Goal: Task Accomplishment & Management: Use online tool/utility

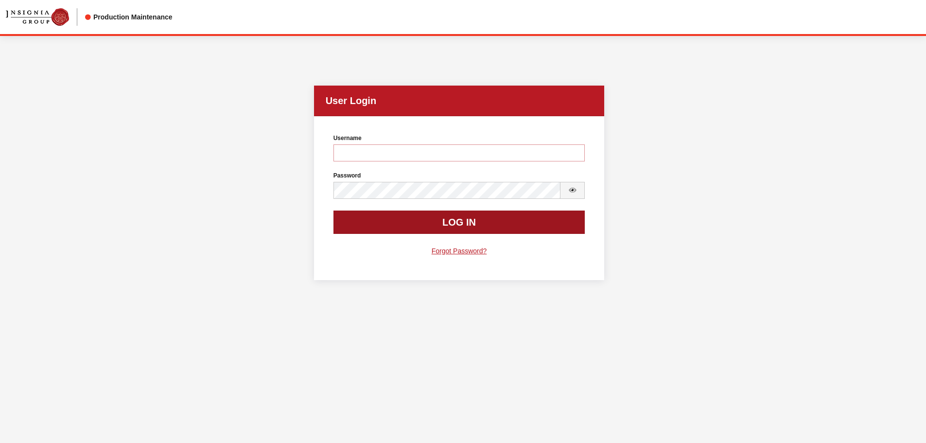
type input "cdorton"
click at [475, 217] on button "Log In" at bounding box center [459, 221] width 252 height 23
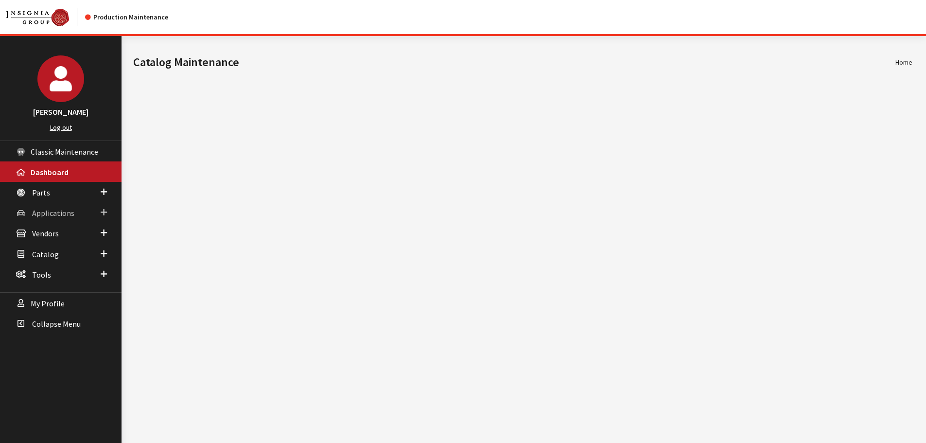
click at [41, 211] on span "Applications" at bounding box center [53, 213] width 42 height 10
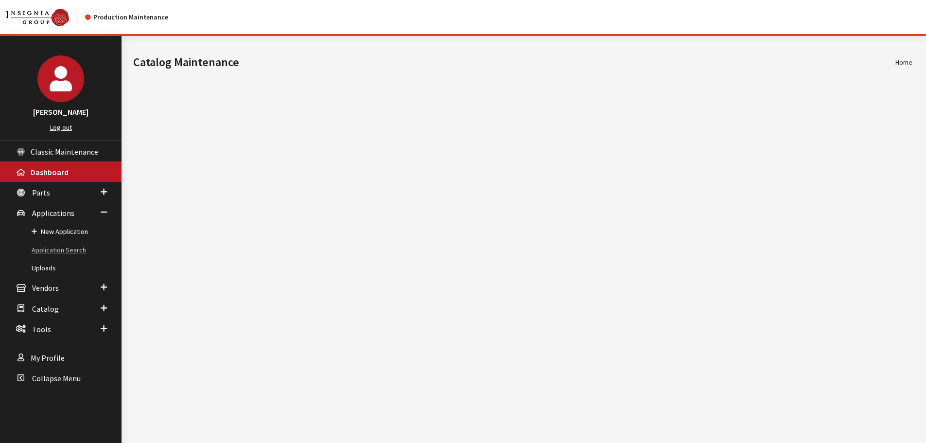
click at [45, 255] on link "Application Search" at bounding box center [60, 250] width 121 height 18
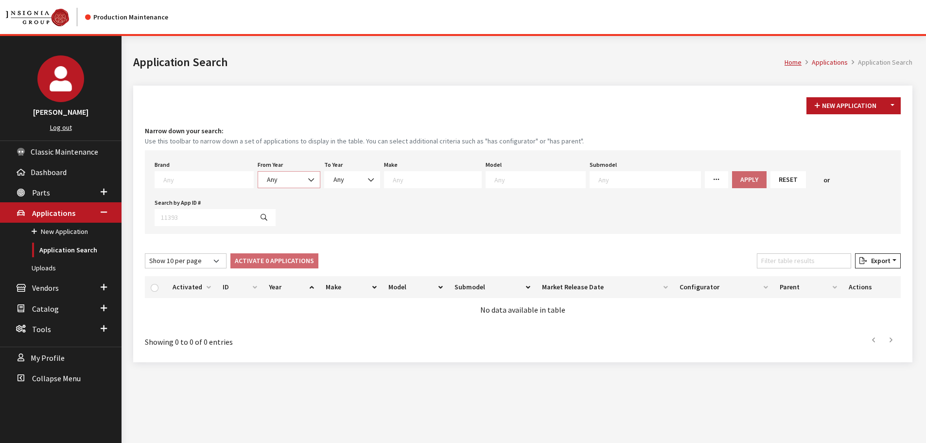
click at [270, 179] on span "Any" at bounding box center [289, 179] width 50 height 10
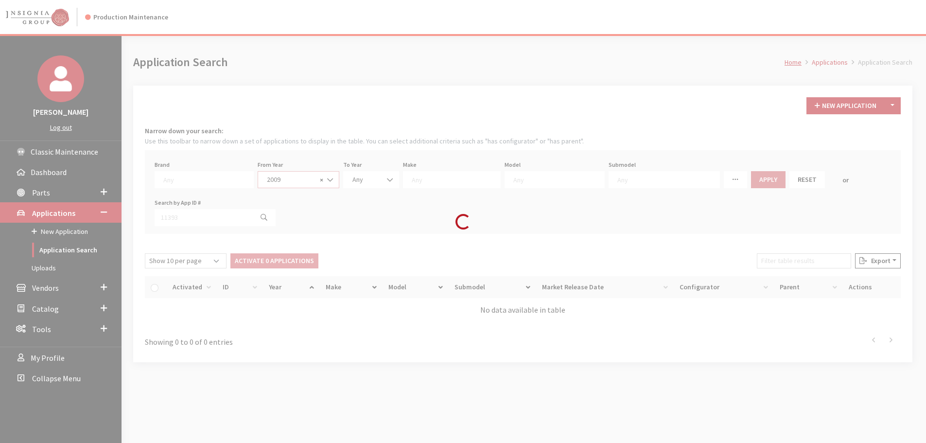
select select "2009"
select select
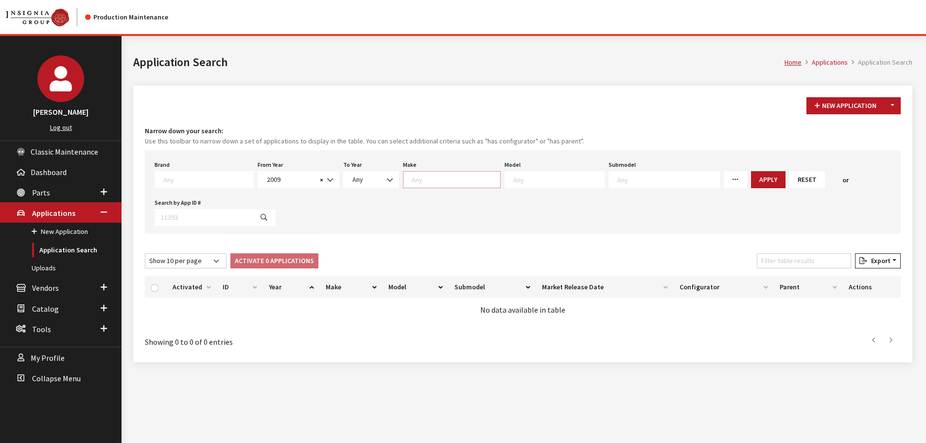
click at [475, 178] on textarea "Search" at bounding box center [456, 179] width 88 height 9
type textarea "for"
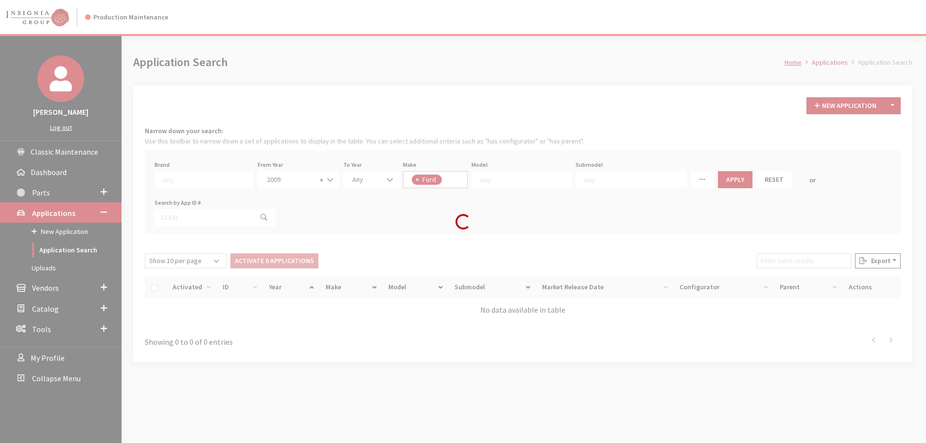
select select "11"
select select
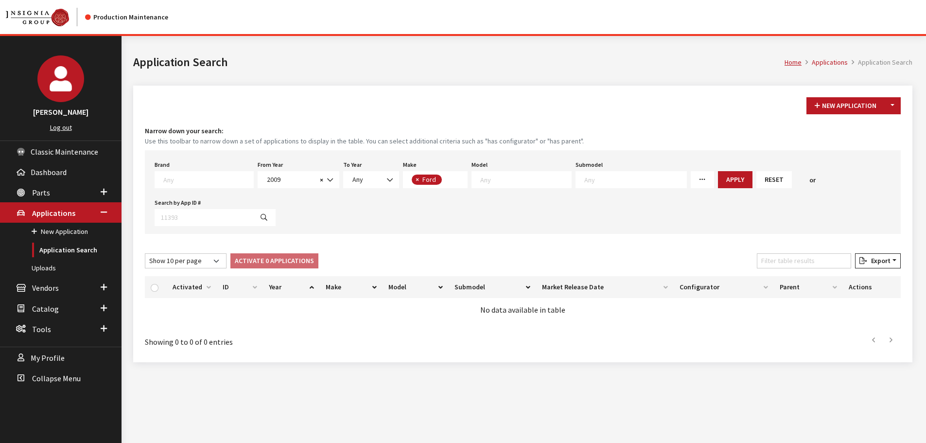
click at [445, 179] on span "× Ford" at bounding box center [435, 179] width 65 height 17
type textarea "gmc"
select select
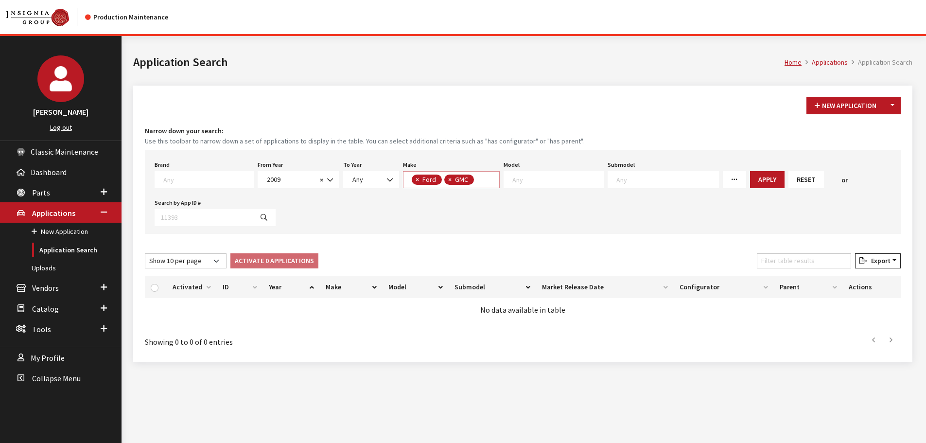
scroll to position [0, 0]
click at [477, 179] on span "× Ford × GMC" at bounding box center [451, 179] width 97 height 17
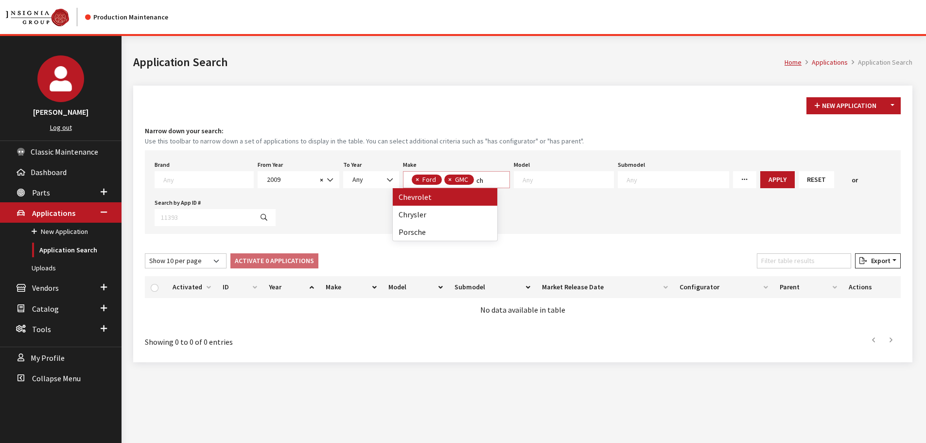
scroll to position [0, 0]
type textarea "chev"
select select "3"
select select
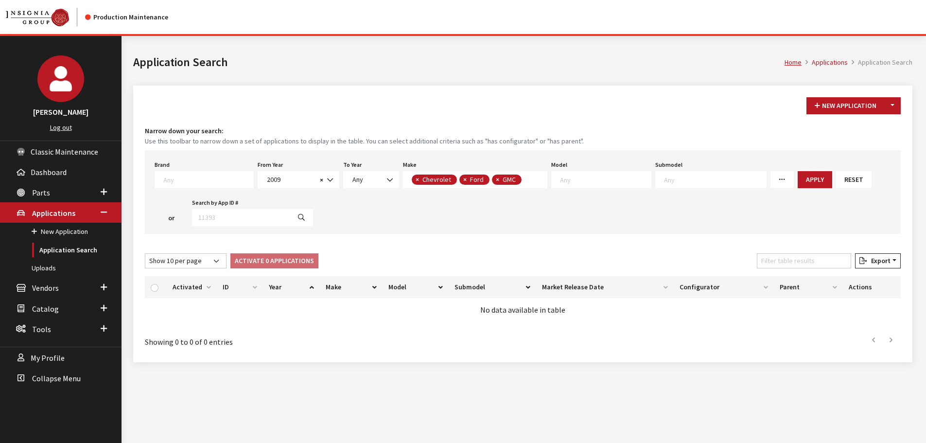
click at [528, 179] on span "× Chevrolet × Ford × GMC" at bounding box center [475, 179] width 144 height 17
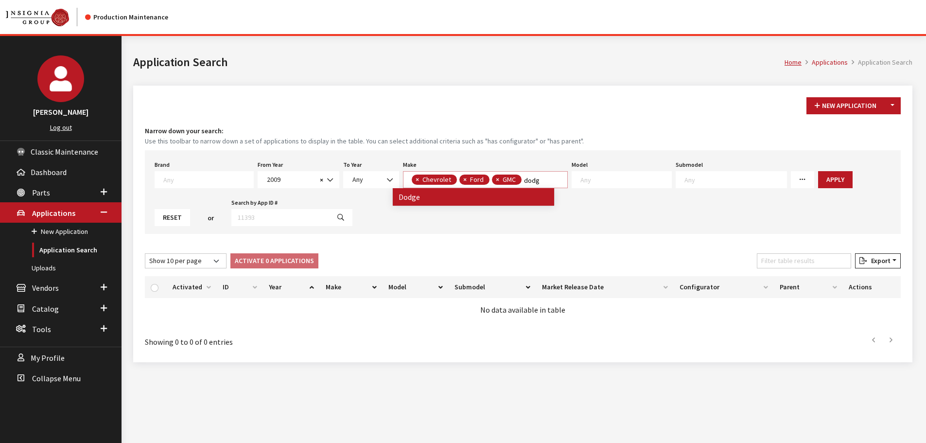
type textarea "dodg"
select select
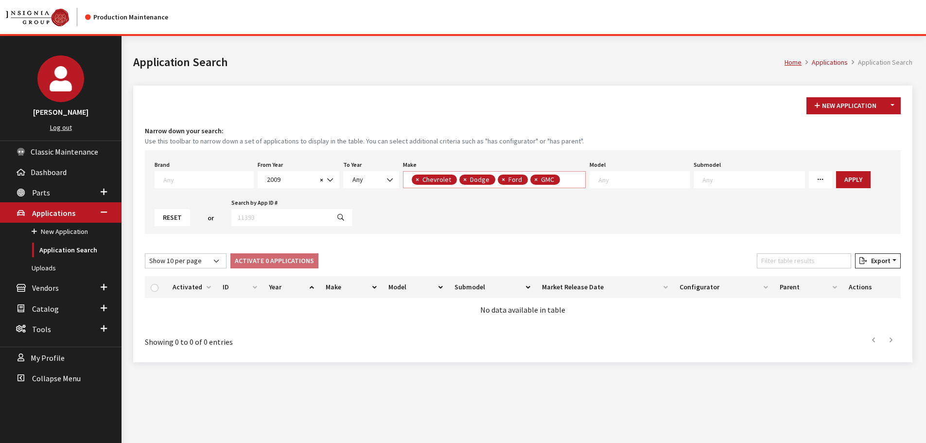
click at [555, 186] on span "× Chevrolet × Dodge × Ford × GMC" at bounding box center [494, 179] width 183 height 17
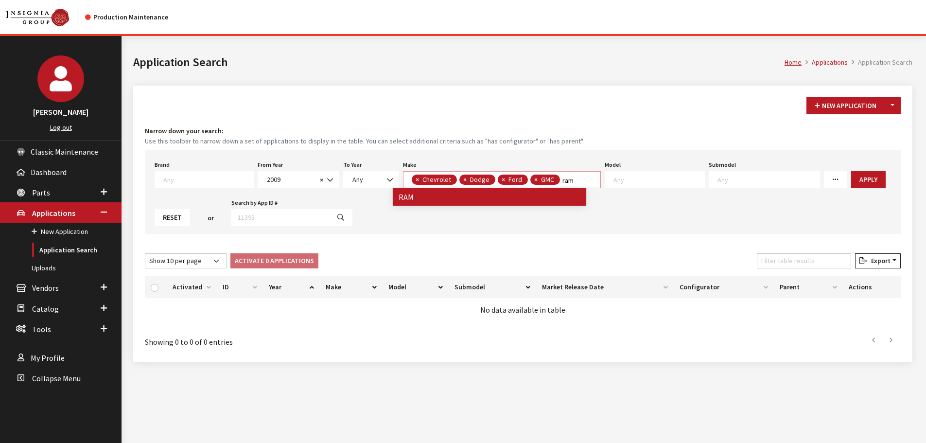
type textarea "ram"
select select
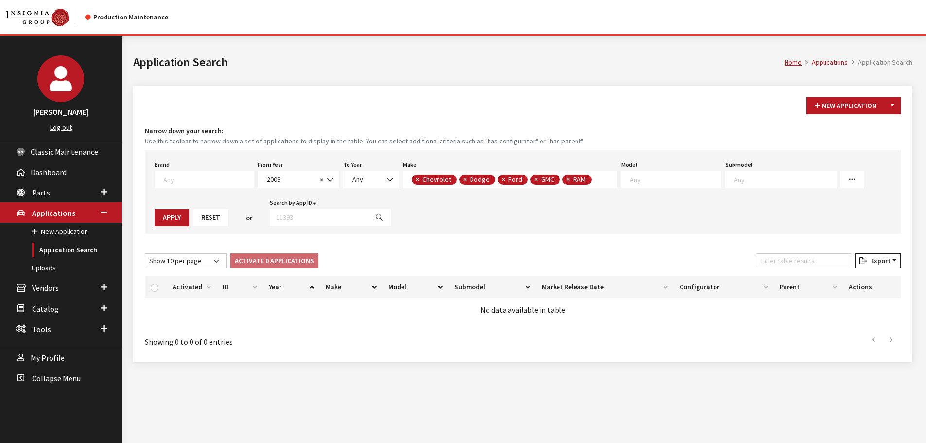
click at [589, 185] on span "× Chevrolet × Dodge × Ford × GMC × RAM" at bounding box center [510, 179] width 214 height 17
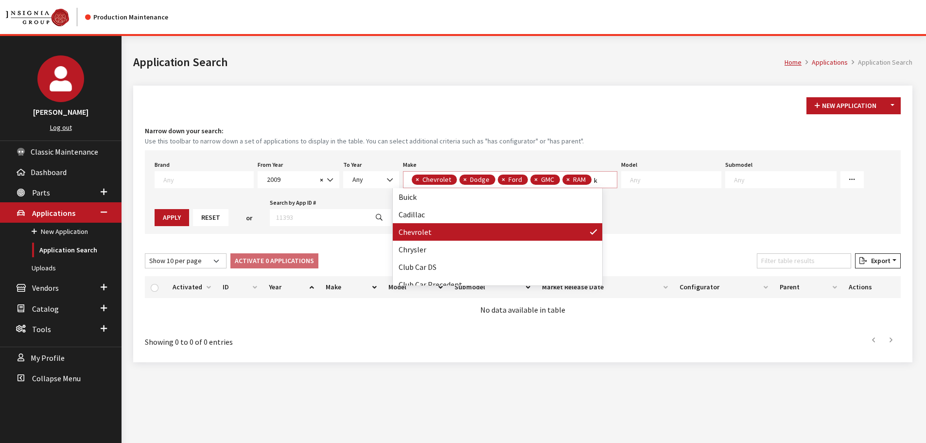
scroll to position [0, 0]
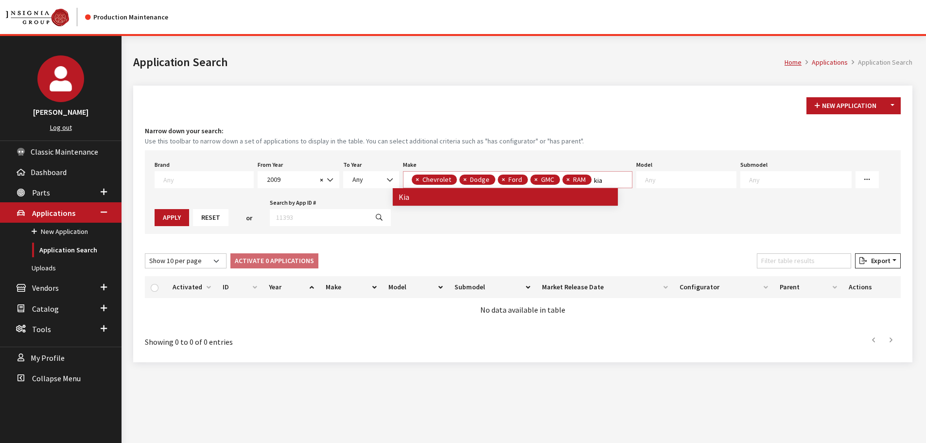
type textarea "kia"
select select
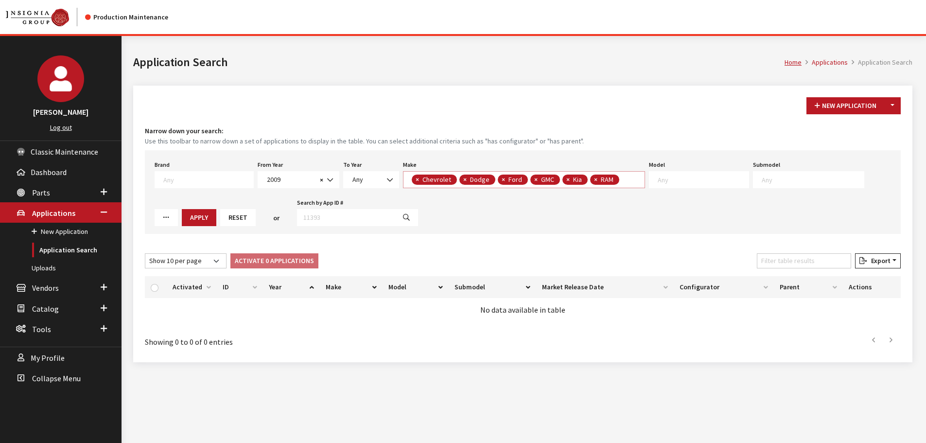
click at [621, 184] on textarea "Search" at bounding box center [623, 180] width 5 height 9
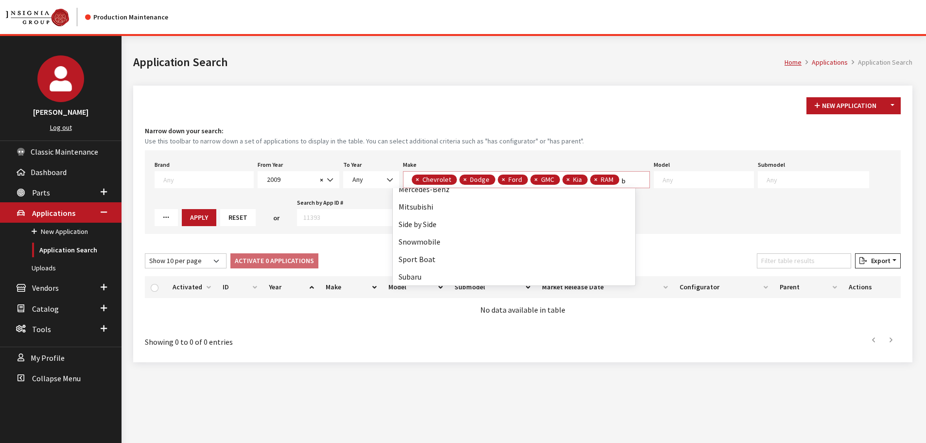
scroll to position [0, 0]
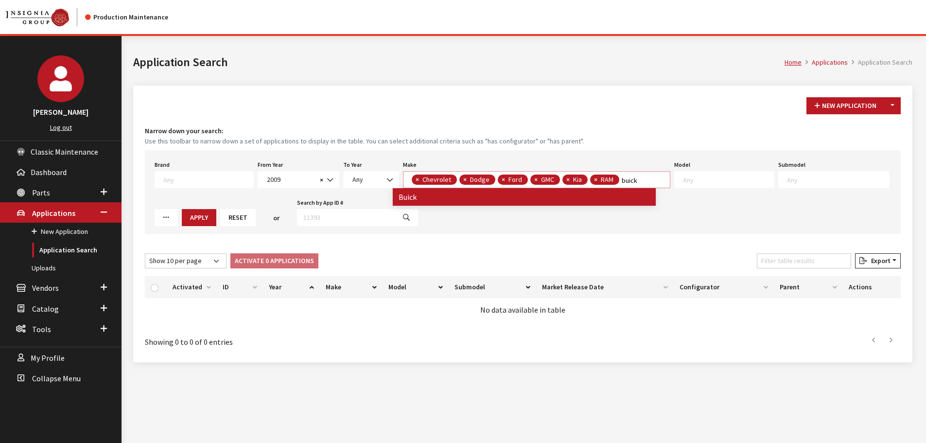
type textarea "buick"
select select "1"
select select
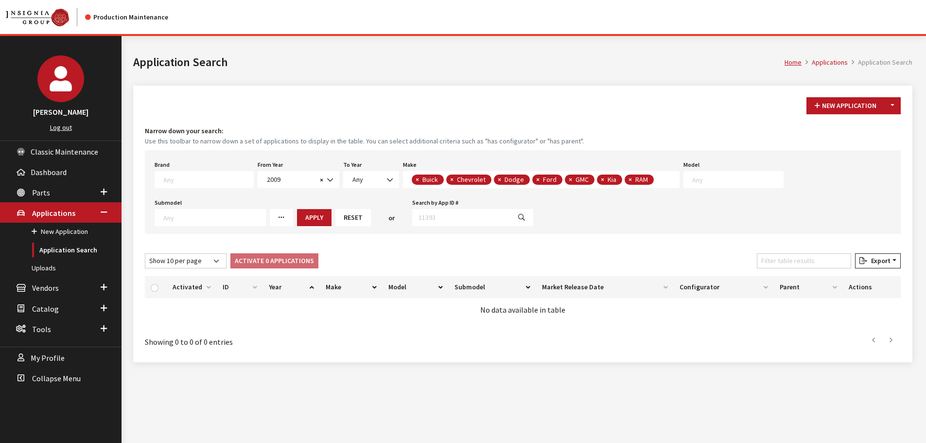
click at [653, 184] on span "× Buick × Chevrolet × Dodge × Ford × GMC × Kia × RAM" at bounding box center [541, 179] width 276 height 17
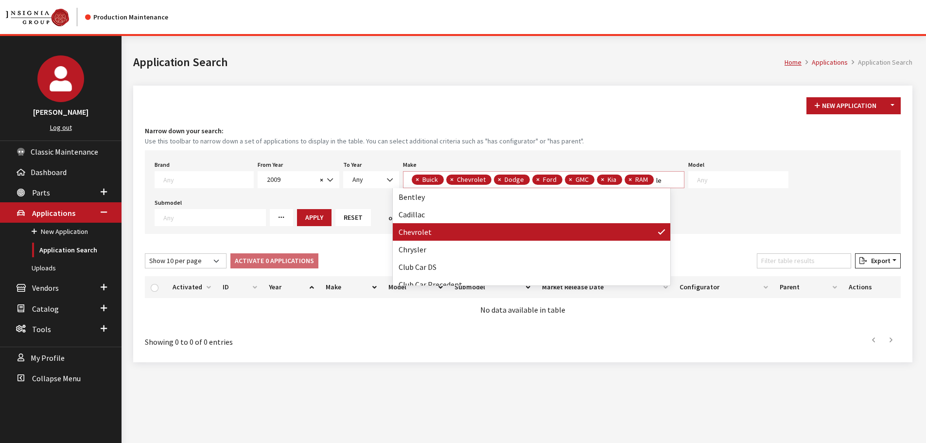
scroll to position [0, 0]
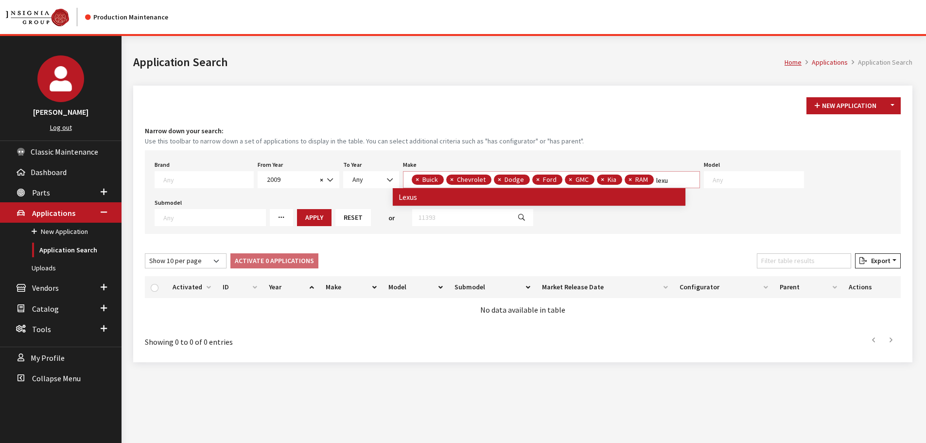
type textarea "lexu"
select select
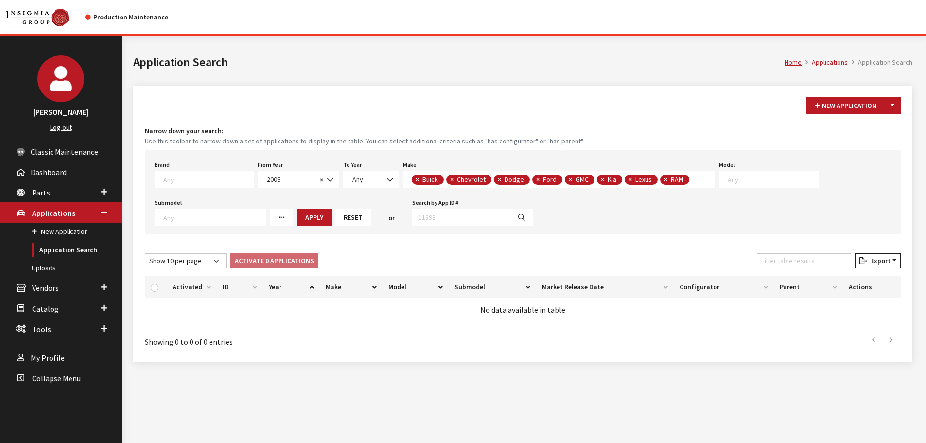
click at [685, 180] on span "× Buick × Chevrolet × Dodge × Ford × GMC × Kia × Lexus × RAM" at bounding box center [559, 179] width 312 height 17
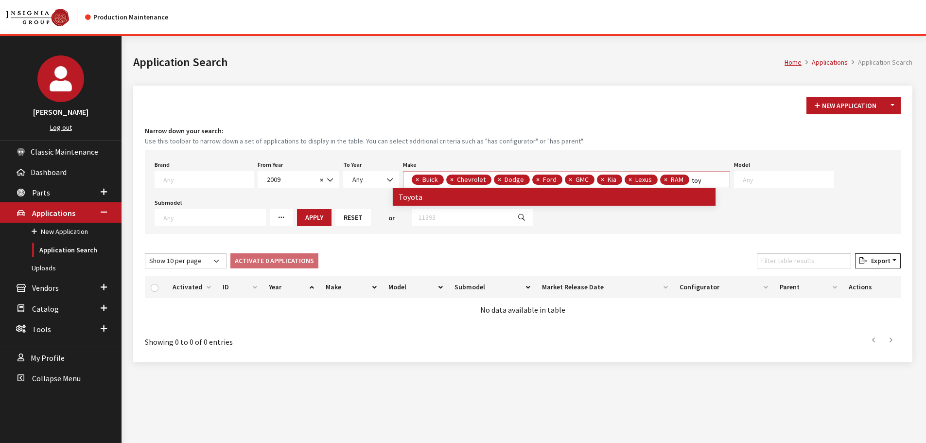
type textarea "toy"
select select
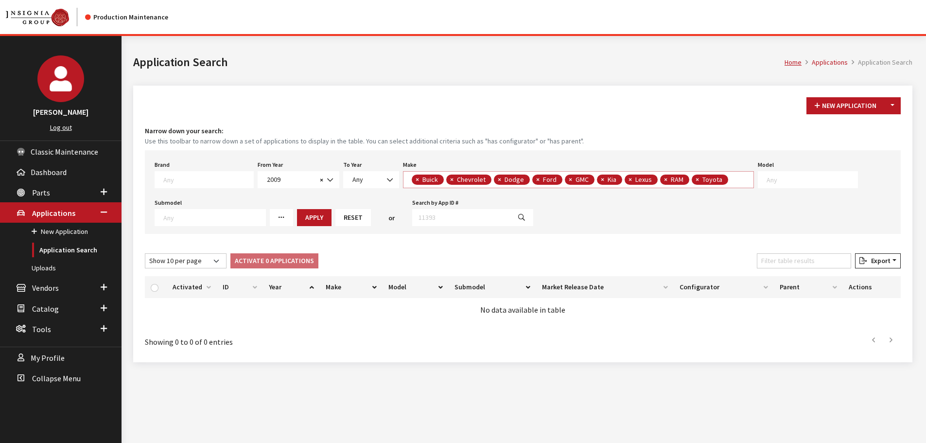
click at [733, 179] on span "× Buick × Chevrolet × Dodge × Ford × GMC × Kia × Lexus × RAM × Toyota" at bounding box center [578, 179] width 351 height 17
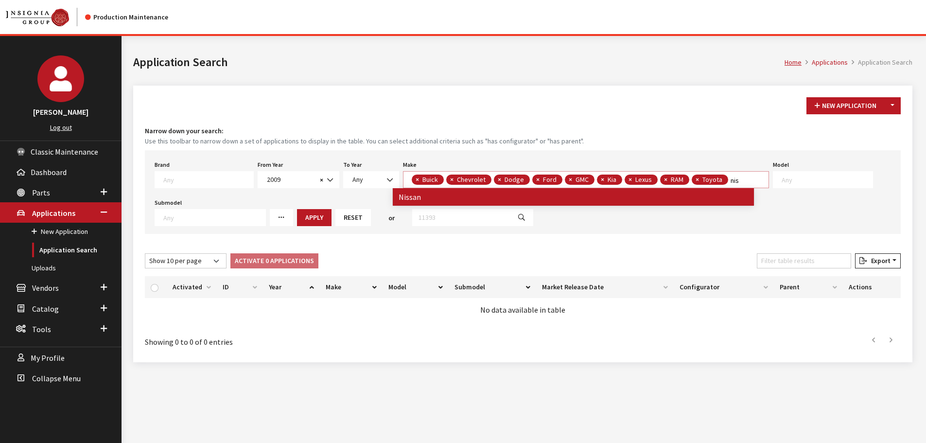
type textarea "nis"
select select
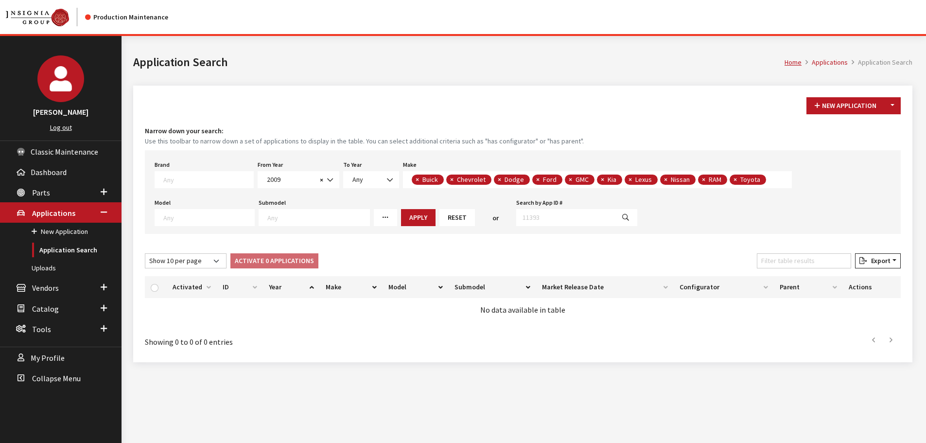
click at [768, 180] on textarea "Search" at bounding box center [770, 180] width 5 height 9
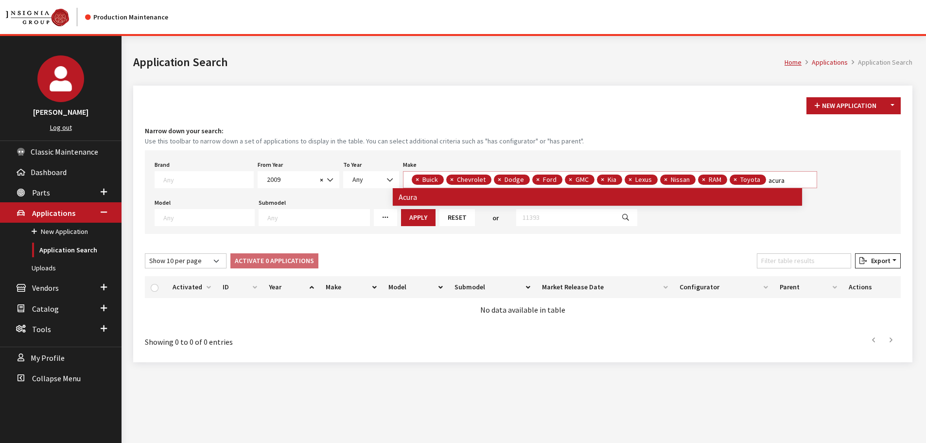
type textarea "acura"
select select "22"
select select
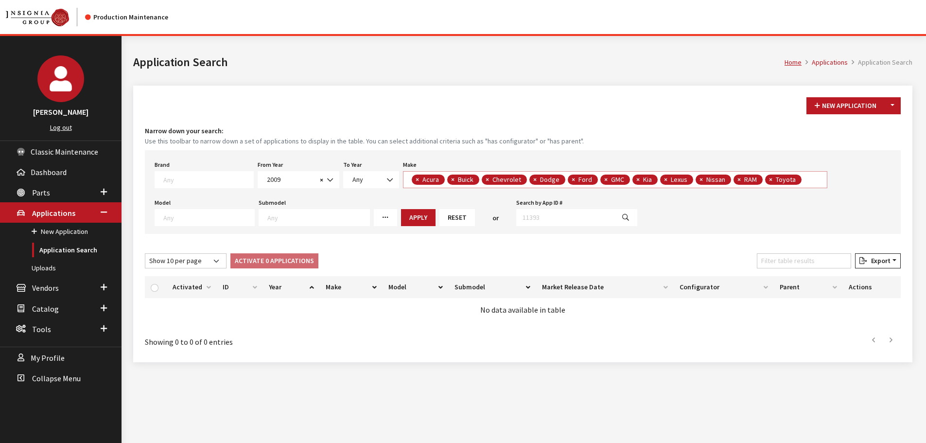
click at [800, 176] on span "× Acura × Buick × Chevrolet × Dodge × Ford × GMC × Kia × Lexus × Nissan × RAM ×…" at bounding box center [615, 179] width 424 height 17
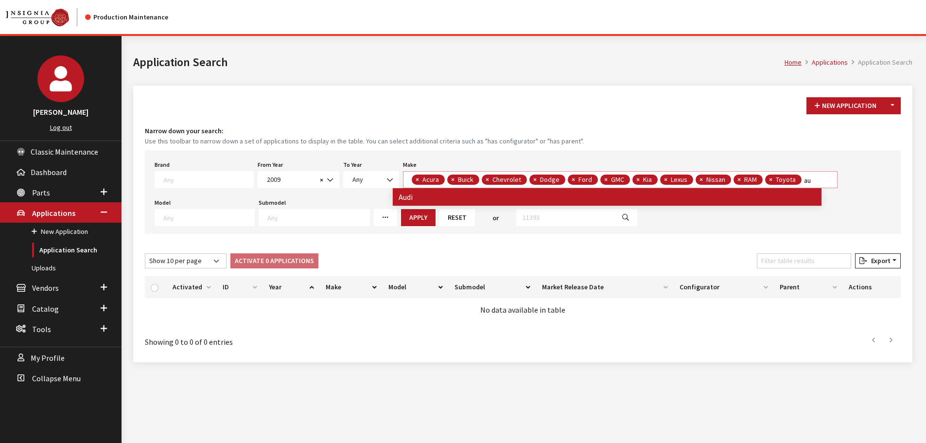
type textarea "au"
select select
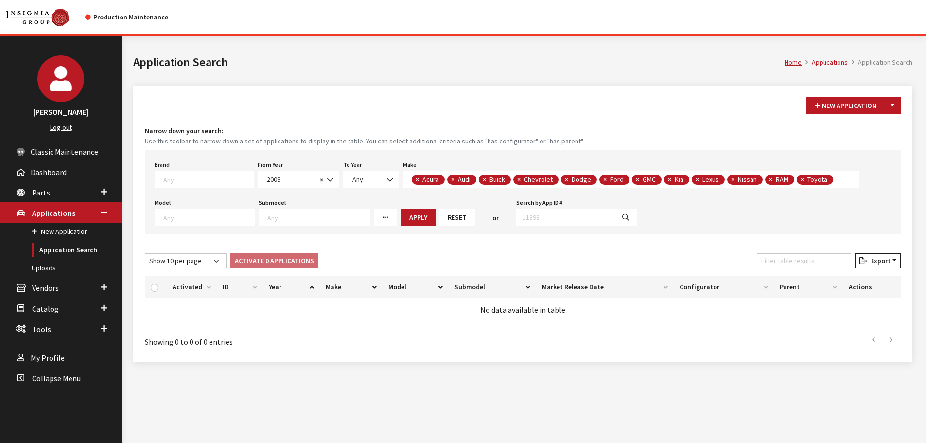
click at [828, 178] on span "× Acura × Audi × Buick × Chevrolet × Dodge × Ford × GMC × Kia × Lexus × Nissan …" at bounding box center [631, 179] width 456 height 17
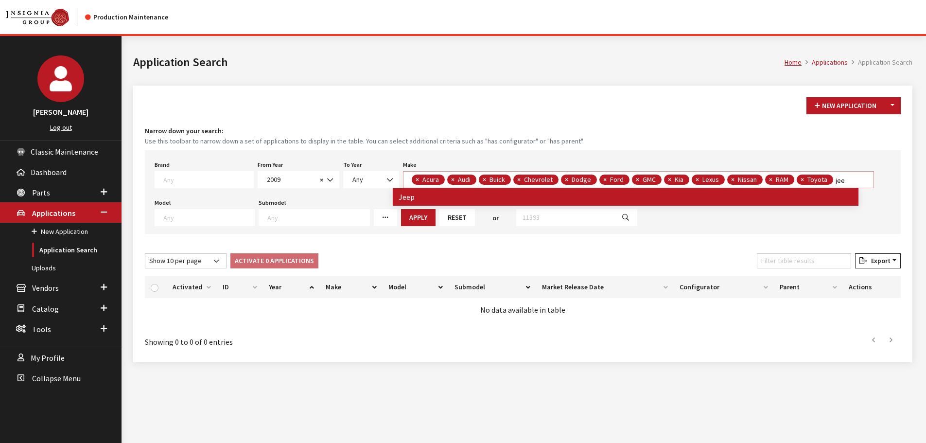
type textarea "jee"
select select
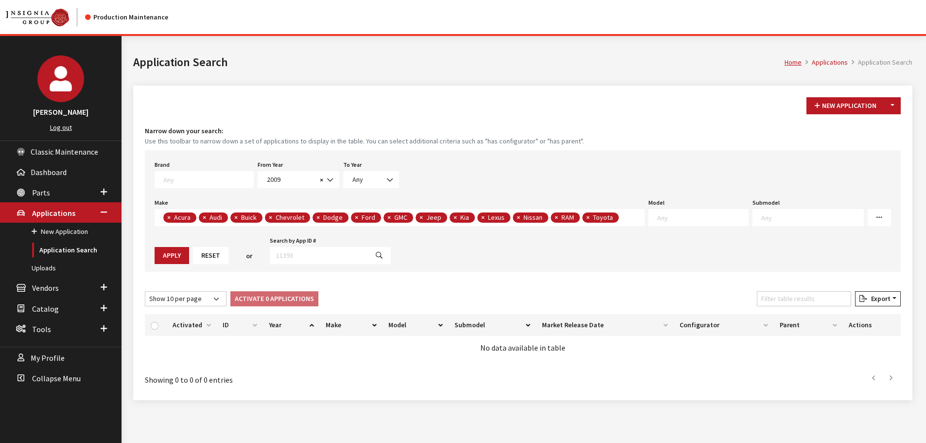
click at [644, 209] on span "× Acura × Audi × Buick × Chevrolet × Dodge × Ford × GMC × Jeep × Kia × Lexus × …" at bounding box center [399, 217] width 490 height 17
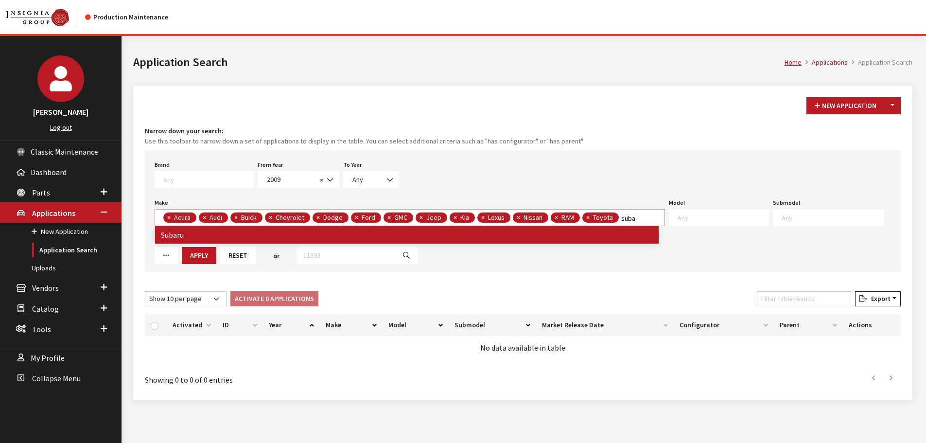
type textarea "suba"
select select
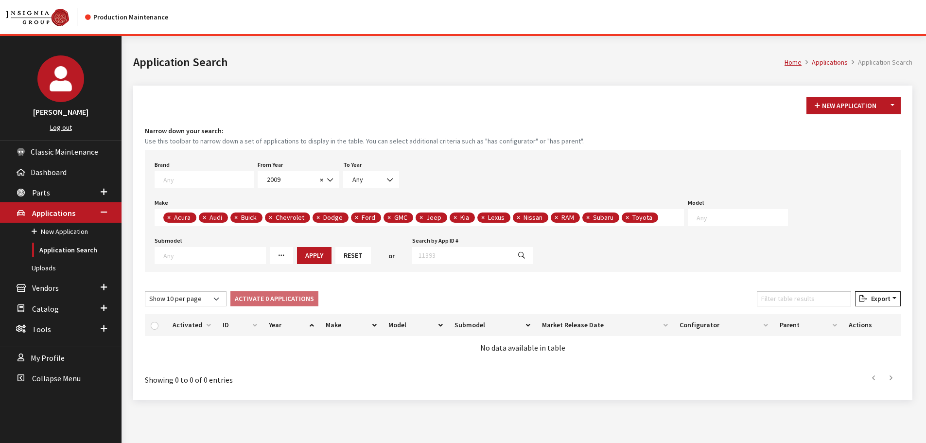
click at [665, 216] on span "× Acura × Audi × Buick × Chevrolet × Dodge × Ford × GMC × Jeep × Kia × Lexus × …" at bounding box center [418, 217] width 529 height 17
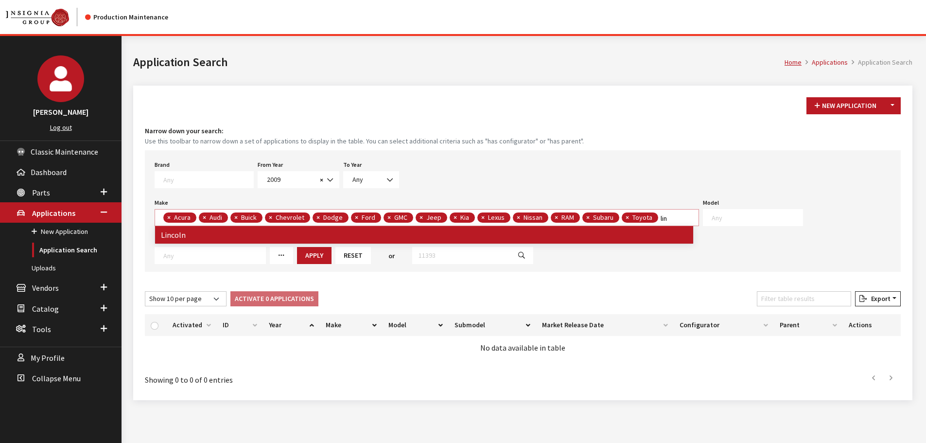
type textarea "lin"
select select
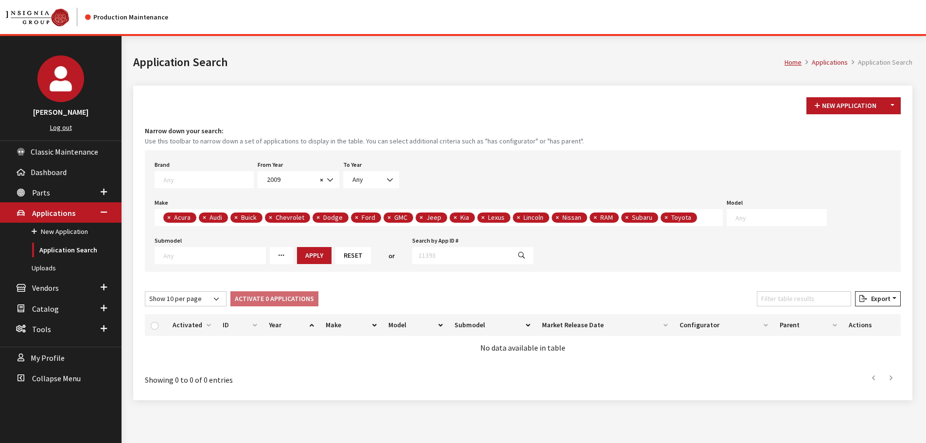
click at [701, 216] on span "× Acura × Audi × Buick × Chevrolet × Dodge × Ford × GMC × Jeep × Kia × Lexus × …" at bounding box center [438, 217] width 568 height 17
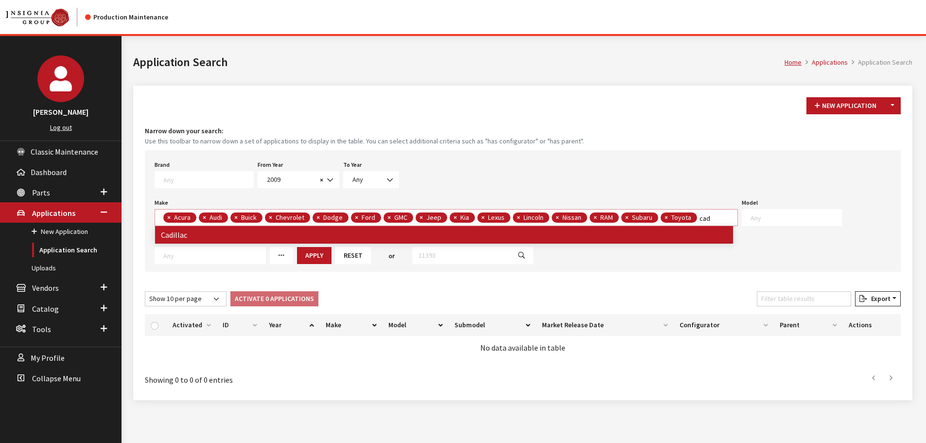
type textarea "cad"
select select
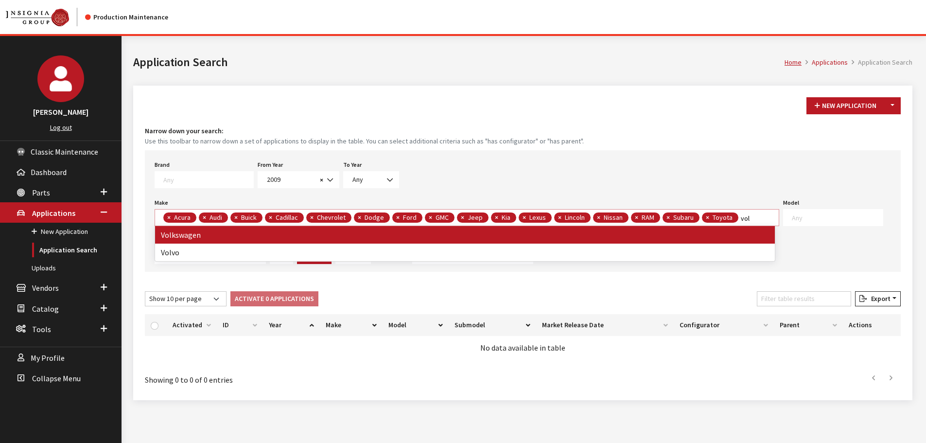
type textarea "vol"
select select
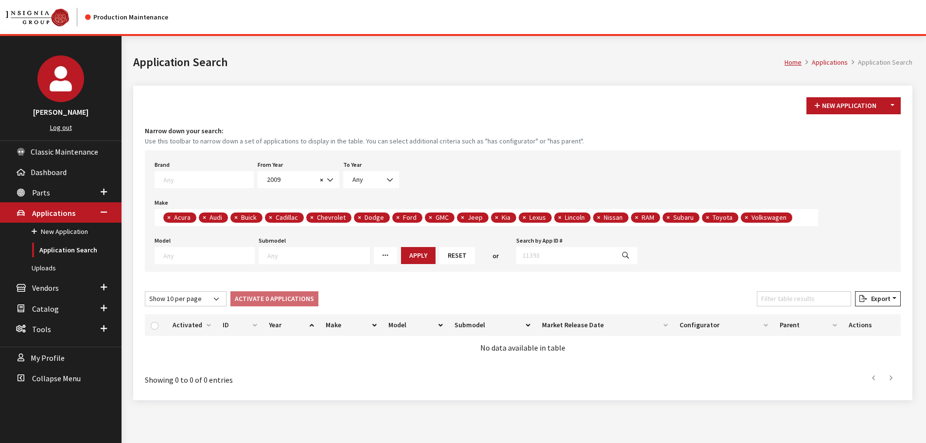
click at [399, 251] on div "Apply" at bounding box center [418, 255] width 38 height 17
click at [401, 252] on button "Apply" at bounding box center [418, 255] width 34 height 17
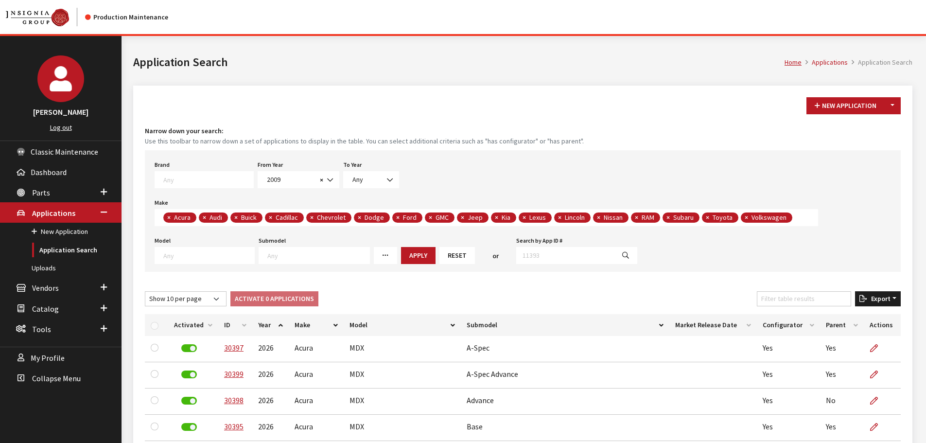
click at [872, 298] on span "Export" at bounding box center [878, 298] width 23 height 9
click at [855, 314] on span "Excel" at bounding box center [849, 317] width 19 height 9
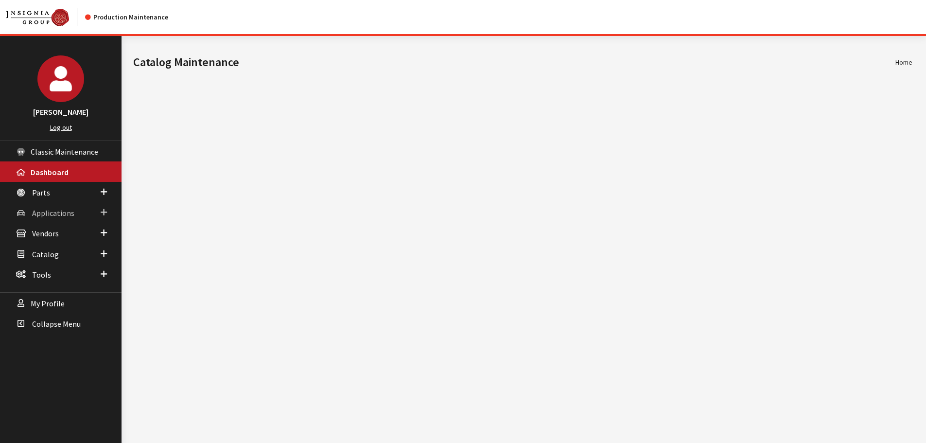
click at [44, 214] on span "Applications" at bounding box center [53, 213] width 42 height 10
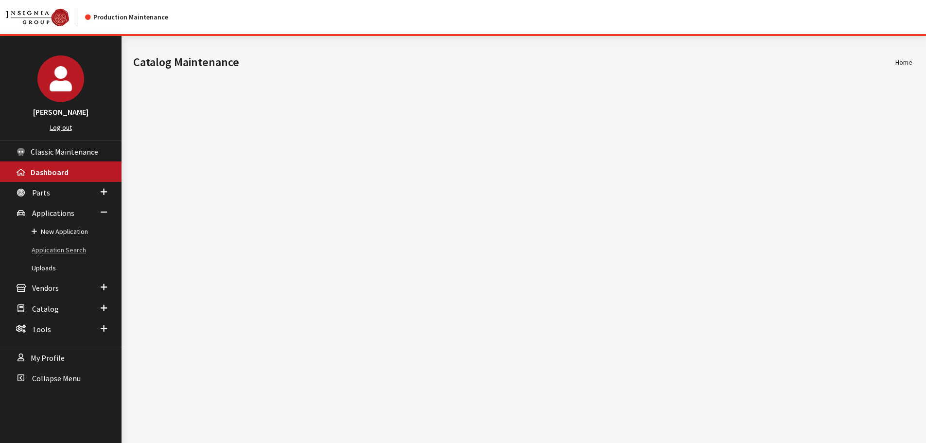
click at [45, 243] on link "Application Search" at bounding box center [60, 250] width 121 height 18
